Goal: Information Seeking & Learning: Find specific fact

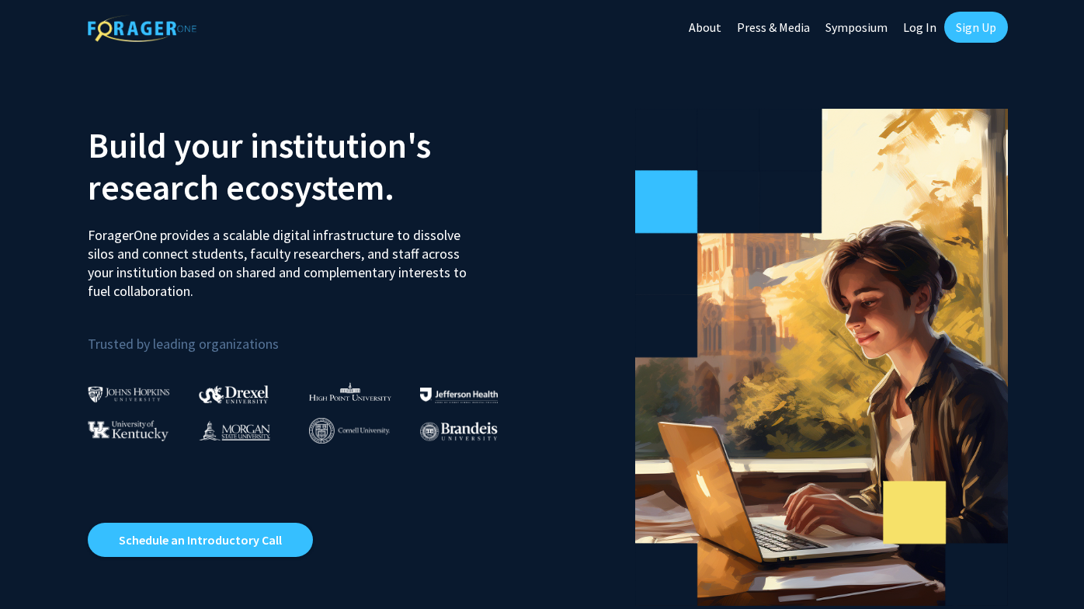
click at [918, 33] on link "Log In" at bounding box center [919, 27] width 49 height 54
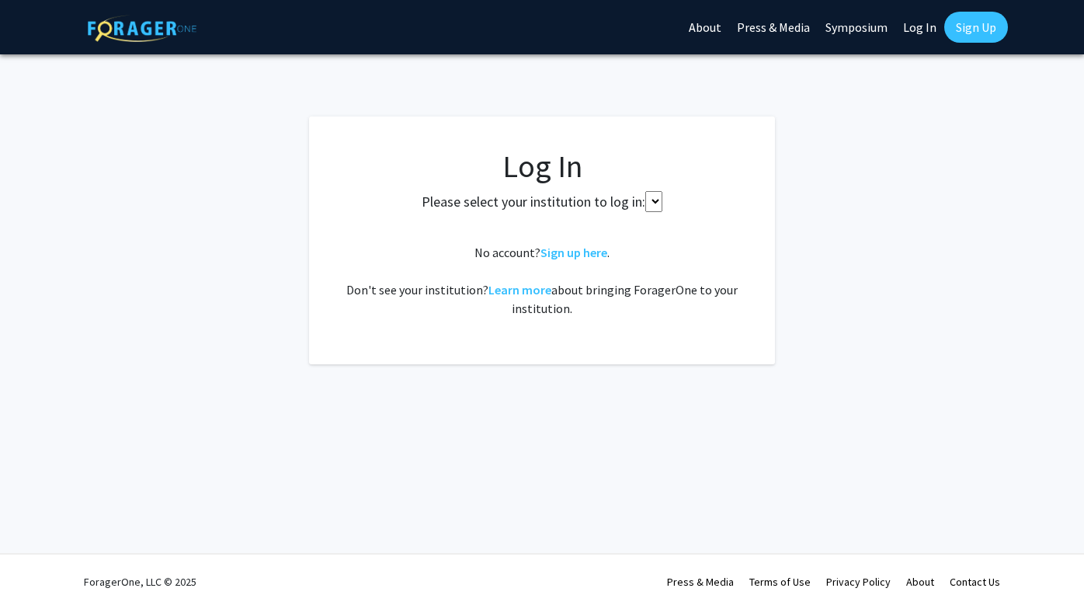
select select
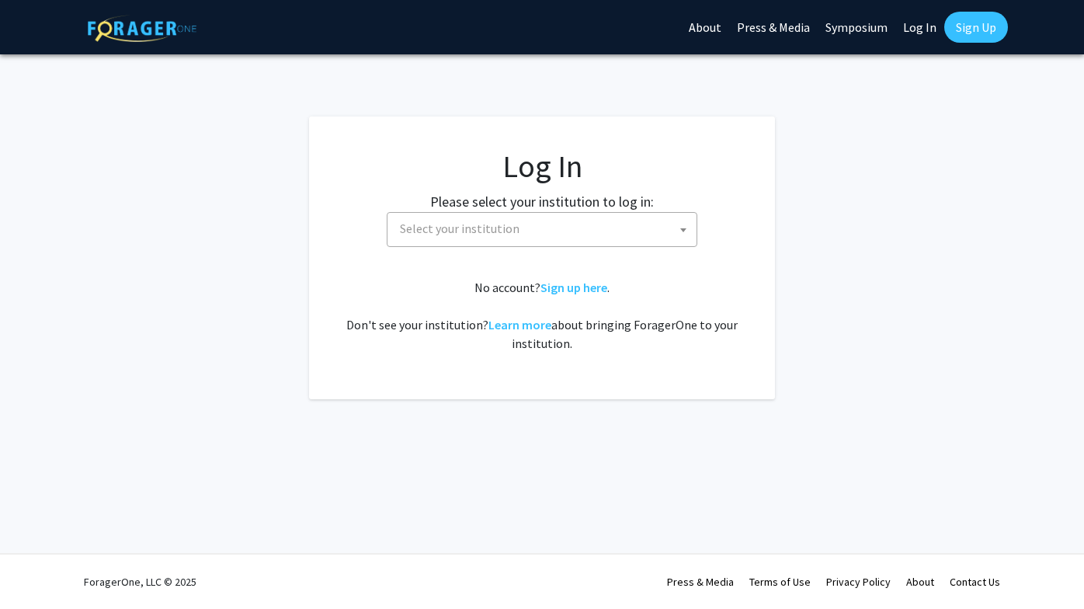
click at [678, 231] on span at bounding box center [683, 230] width 16 height 34
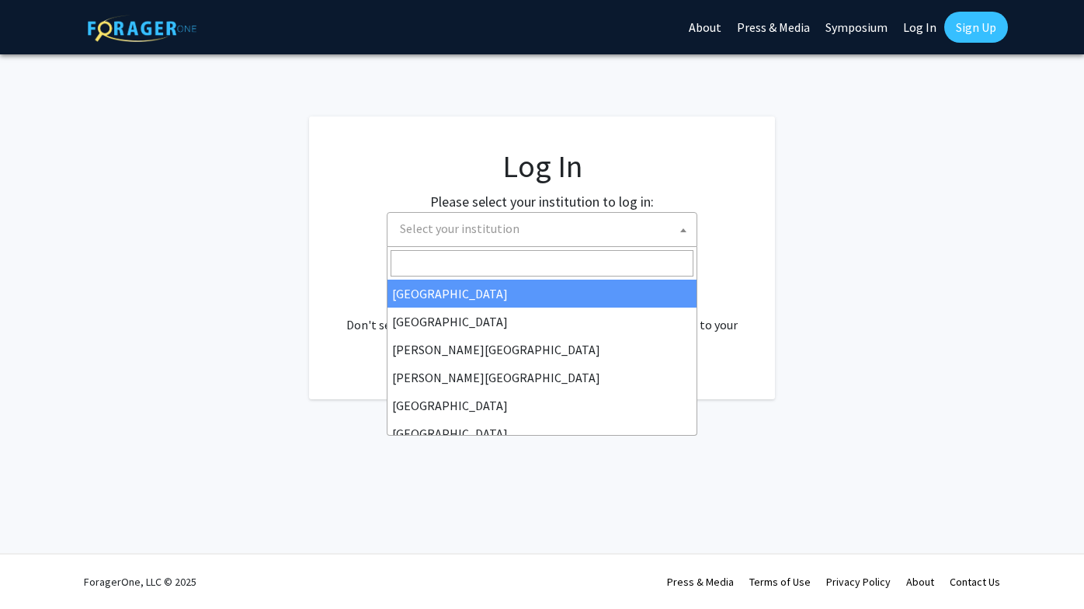
click at [632, 229] on span "Select your institution" at bounding box center [545, 229] width 303 height 32
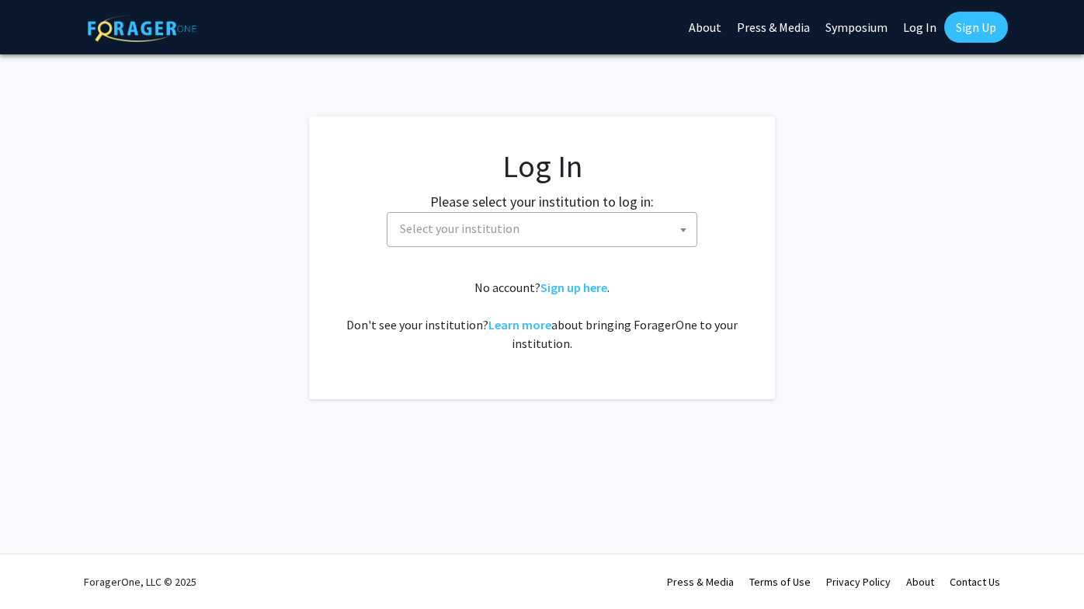
click at [578, 228] on span "Select your institution" at bounding box center [545, 229] width 303 height 32
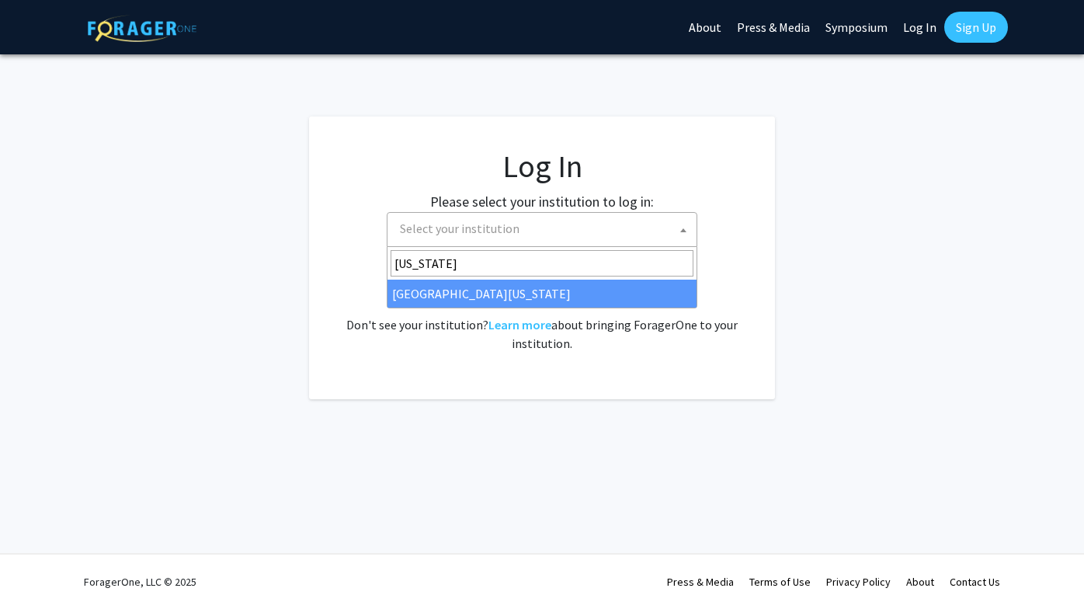
type input "[US_STATE]"
select select "33"
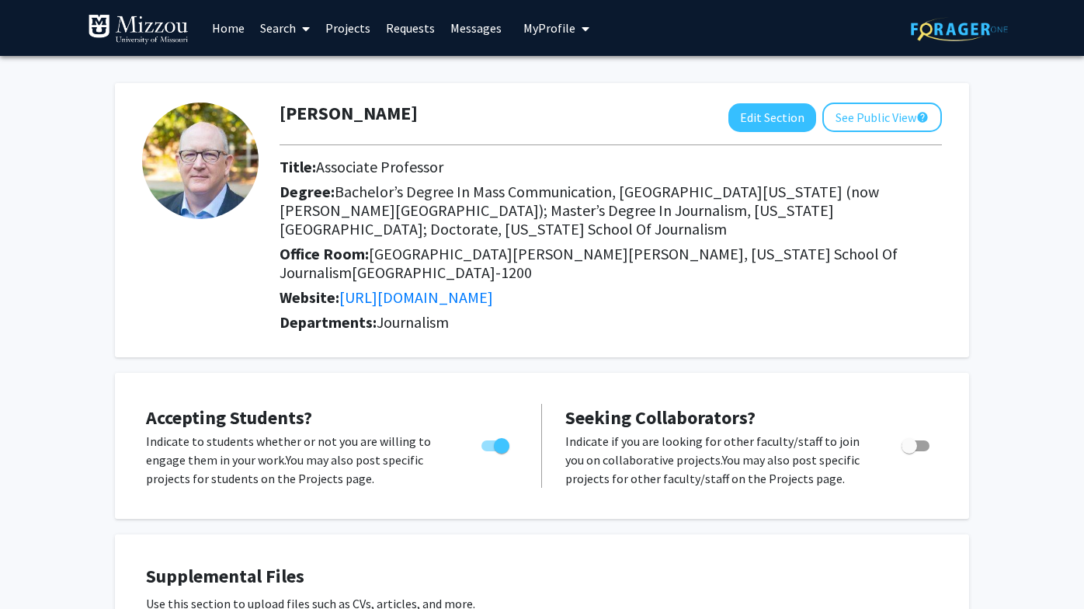
click at [304, 29] on icon at bounding box center [306, 29] width 8 height 12
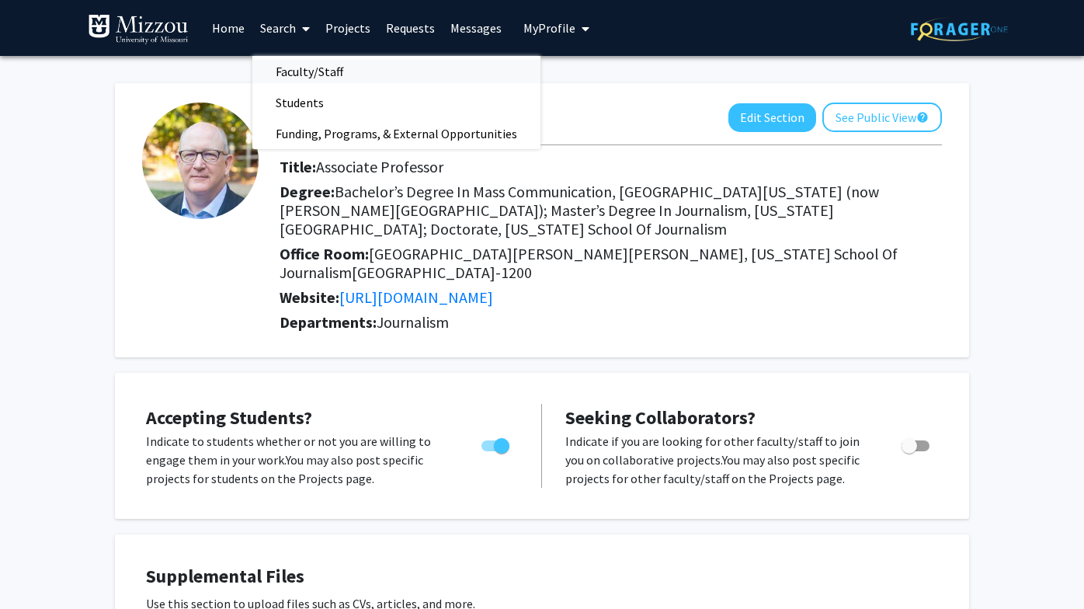
click at [307, 69] on span "Faculty/Staff" at bounding box center [309, 71] width 114 height 31
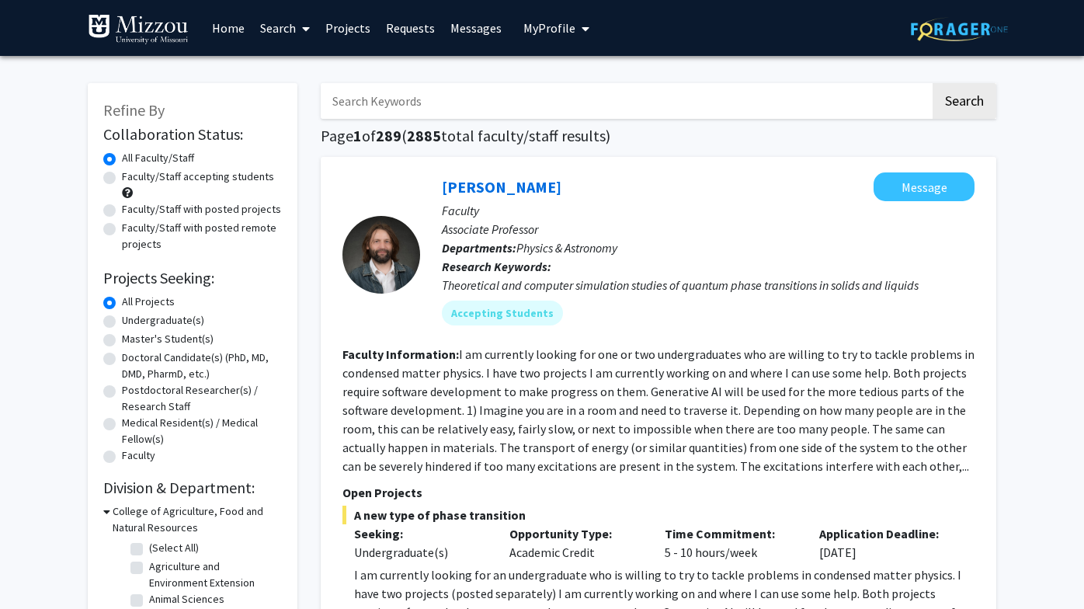
click at [404, 109] on input "Search Keywords" at bounding box center [625, 101] width 609 height 36
click at [963, 103] on button "Search" at bounding box center [964, 101] width 64 height 36
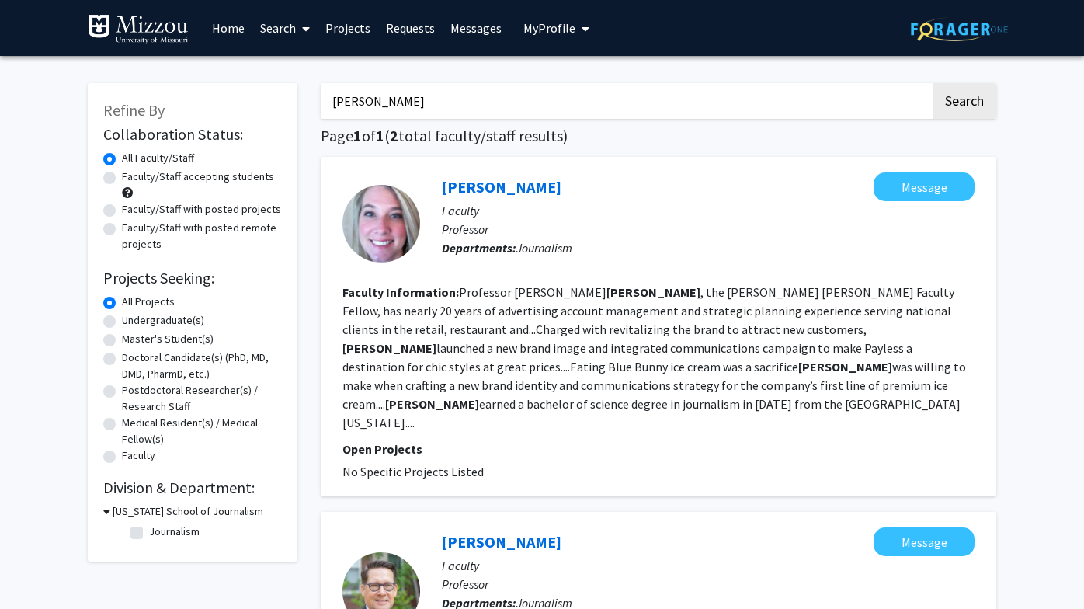
drag, startPoint x: 370, startPoint y: 103, endPoint x: 309, endPoint y: 98, distance: 61.6
click at [309, 98] on div "flink Search Page 1 of 1 ( 2 total faculty/staff results) Jamie Flink Message F…" at bounding box center [658, 498] width 699 height 861
click at [963, 103] on button "Search" at bounding box center [964, 101] width 64 height 36
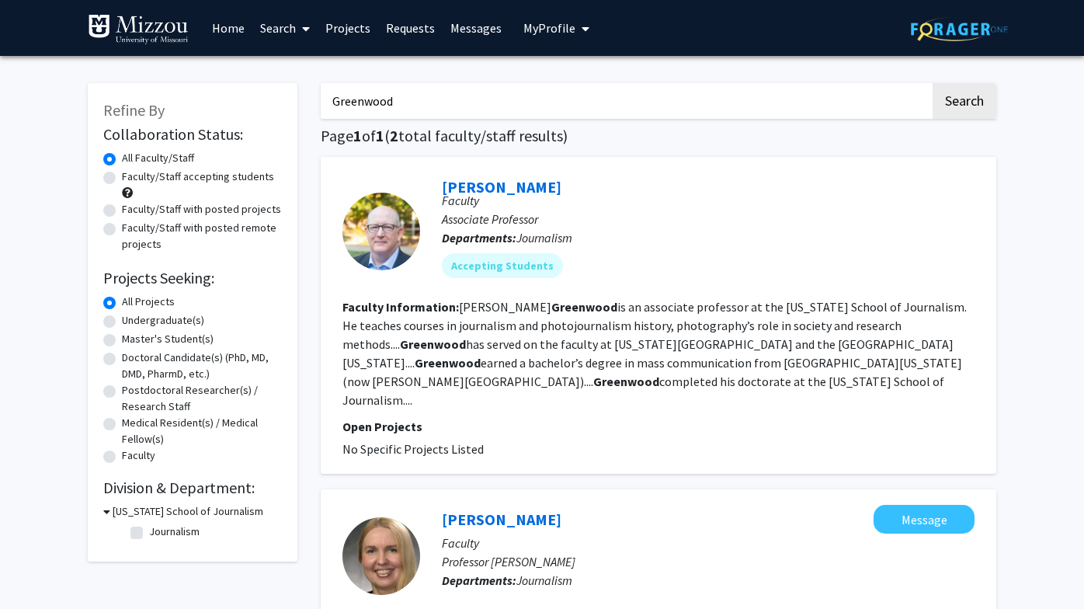
drag, startPoint x: 420, startPoint y: 106, endPoint x: 316, endPoint y: 89, distance: 105.3
click at [316, 89] on div "Greenwood Search Page 1 of 1 ( 2 total faculty/staff results) Keith Greenwood F…" at bounding box center [658, 437] width 699 height 739
click at [963, 103] on button "Search" at bounding box center [964, 101] width 64 height 36
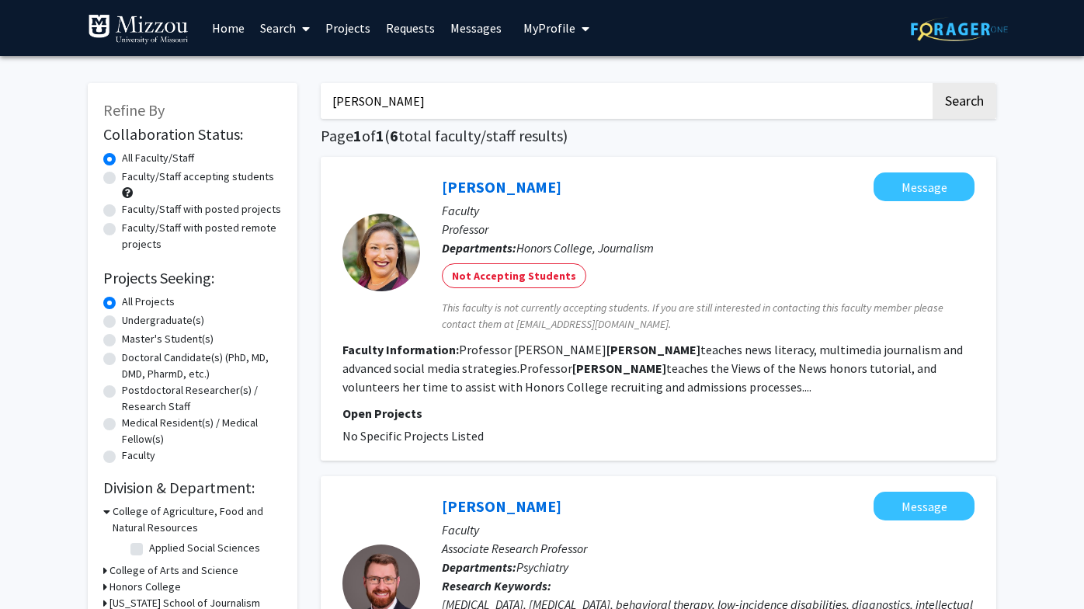
drag, startPoint x: 404, startPoint y: 106, endPoint x: 321, endPoint y: 102, distance: 83.1
click at [321, 102] on input "simons" at bounding box center [625, 101] width 609 height 36
click at [963, 103] on button "Search" at bounding box center [964, 101] width 64 height 36
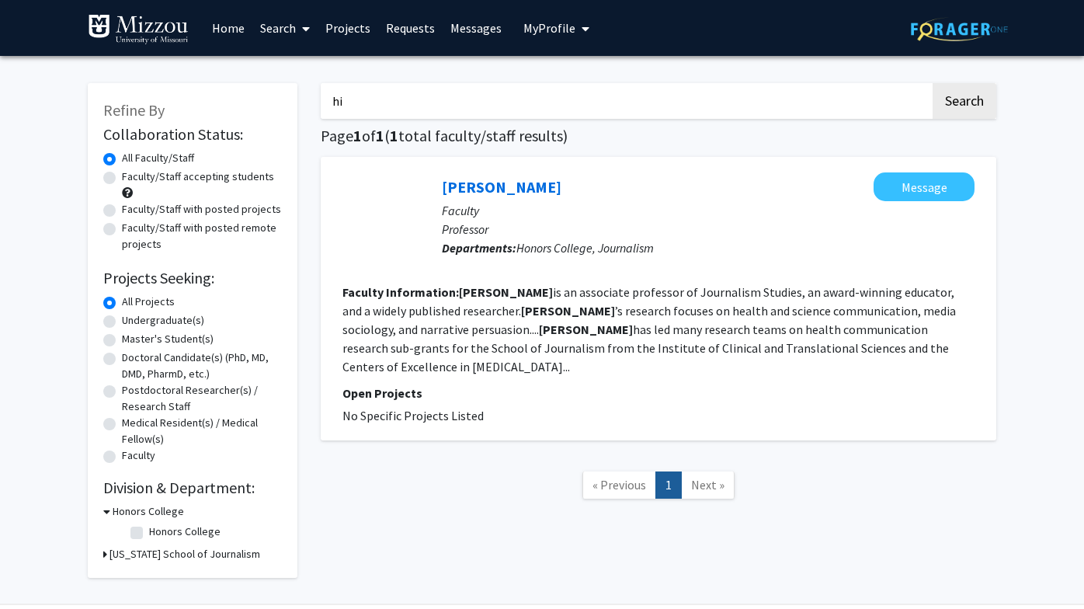
type input "h"
click at [963, 103] on button "Search" at bounding box center [964, 101] width 64 height 36
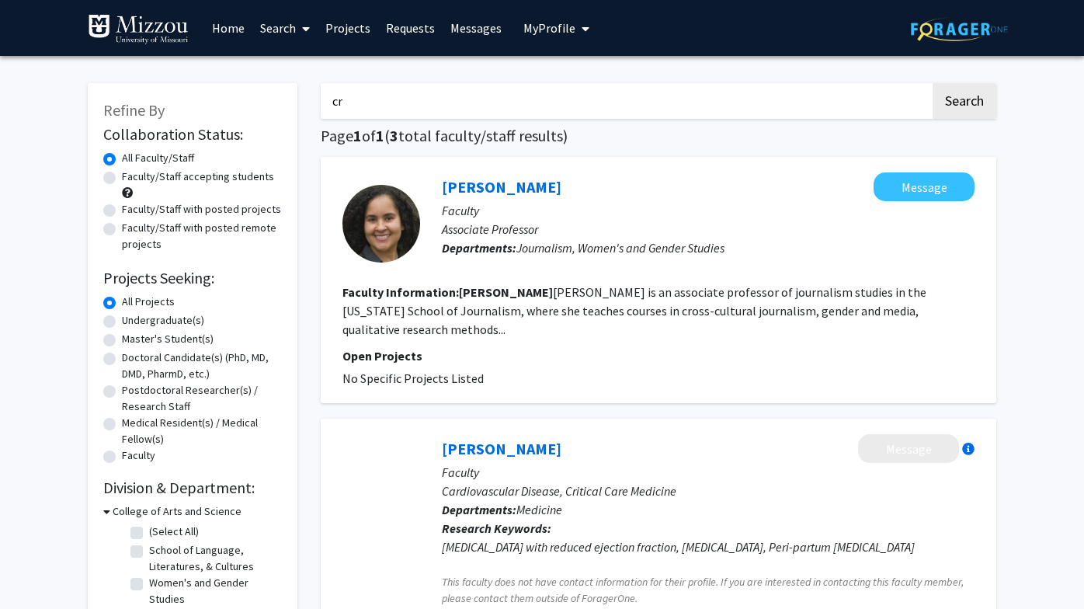
type input "c"
click at [963, 103] on button "Search" at bounding box center [964, 101] width 64 height 36
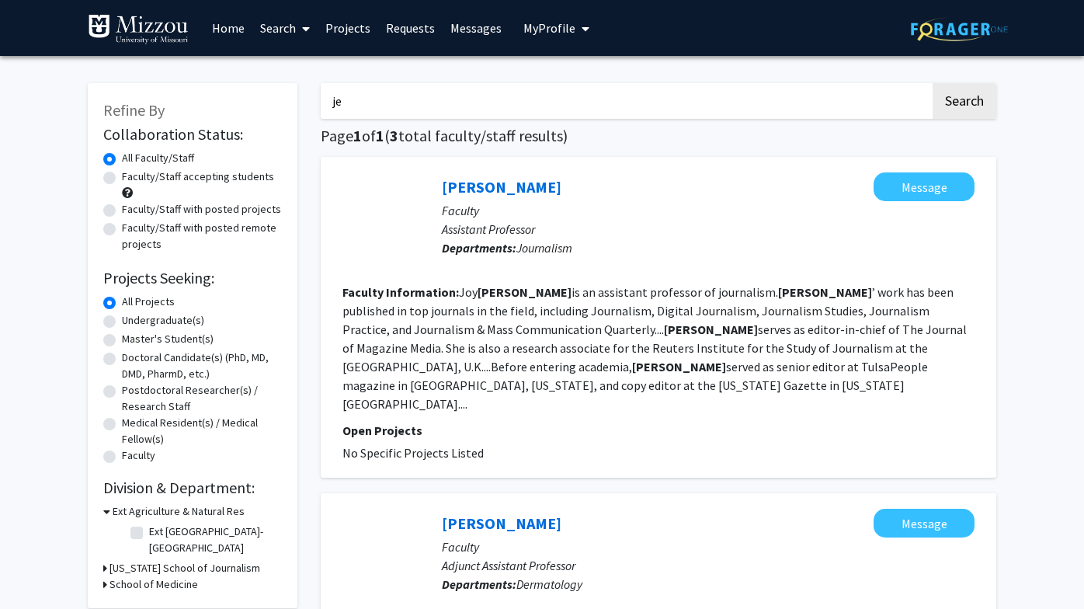
type input "j"
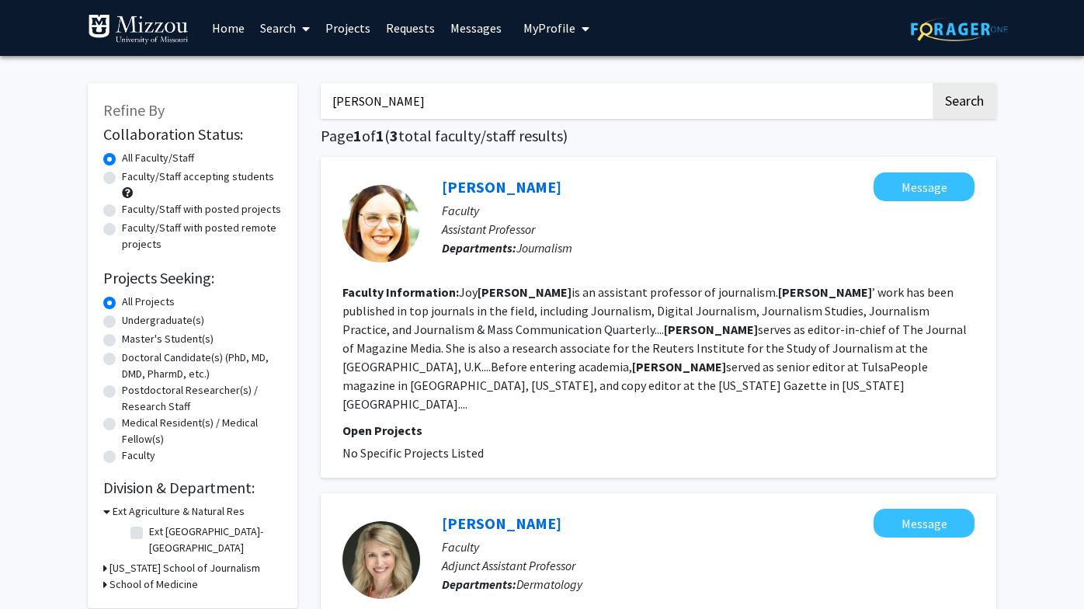
click at [963, 103] on button "Search" at bounding box center [964, 101] width 64 height 36
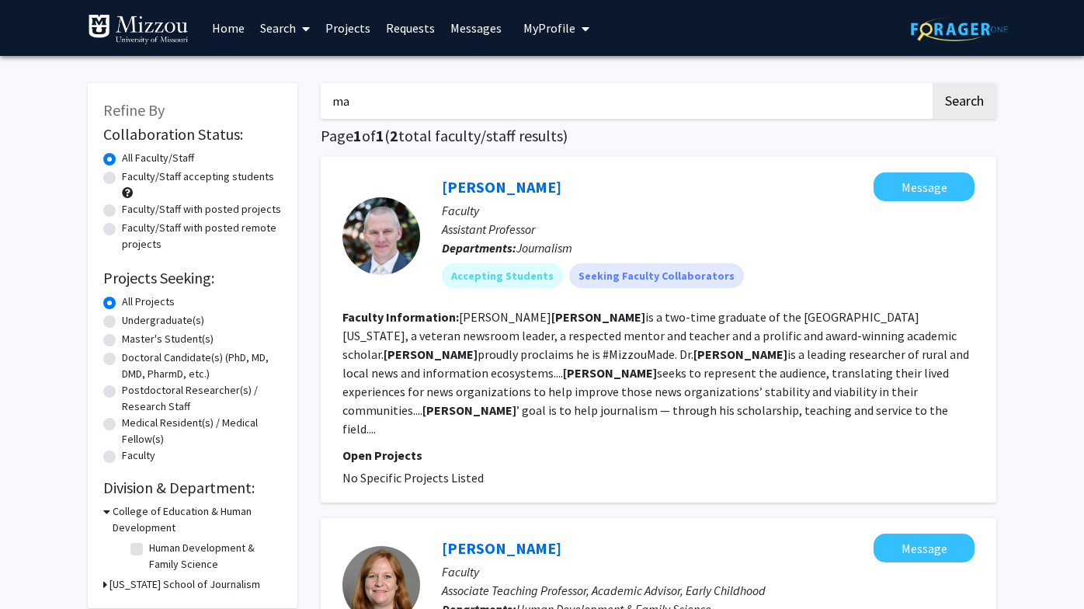
type input "m"
type input "schroeder"
click at [963, 103] on button "Search" at bounding box center [964, 101] width 64 height 36
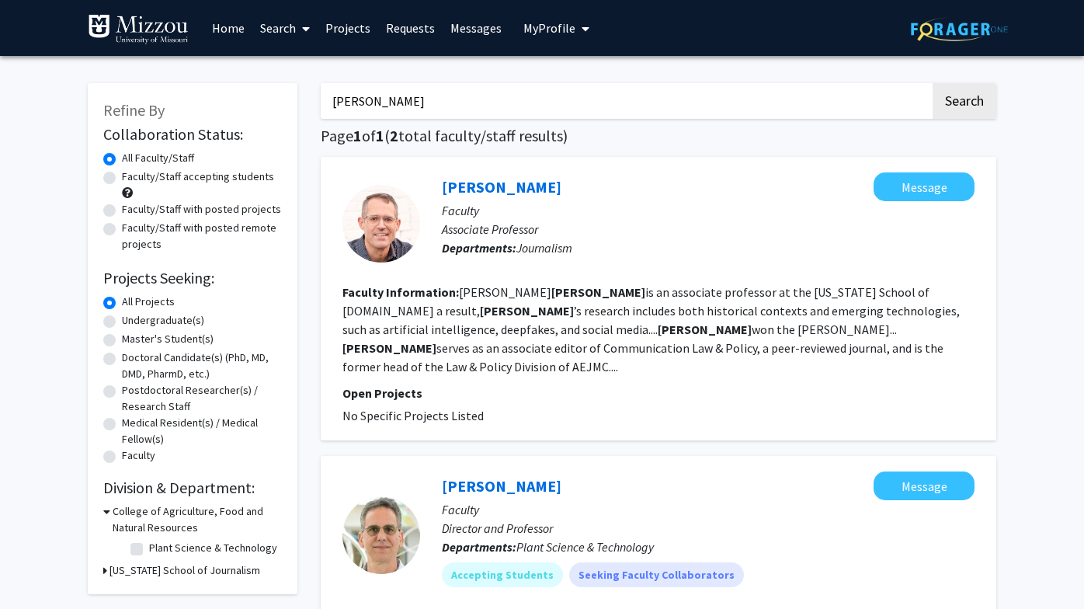
click at [568, 36] on span "My Profile" at bounding box center [549, 28] width 52 height 16
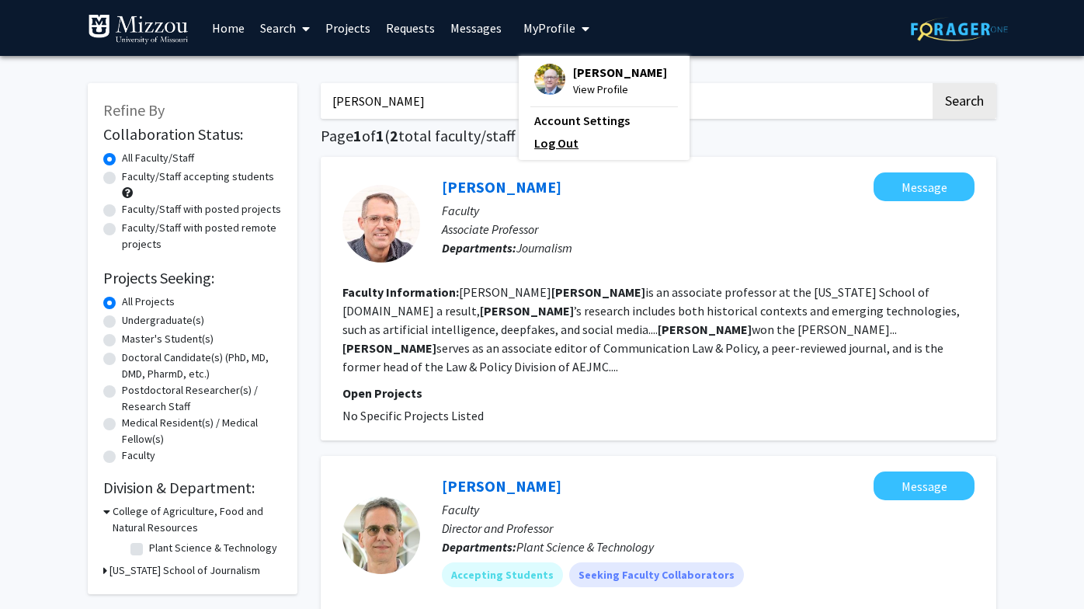
click at [547, 152] on link "Log Out" at bounding box center [604, 143] width 140 height 19
